Goal: Answer question/provide support

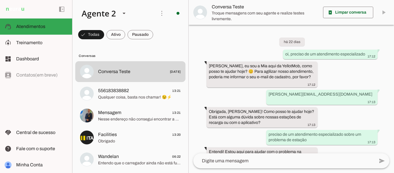
scroll to position [341, 0]
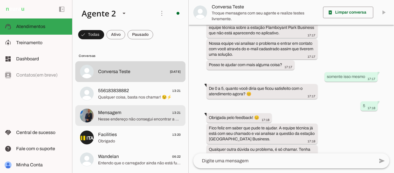
click at [129, 115] on span "Mensagem 13:21" at bounding box center [139, 112] width 83 height 7
